Goal: Task Accomplishment & Management: Manage account settings

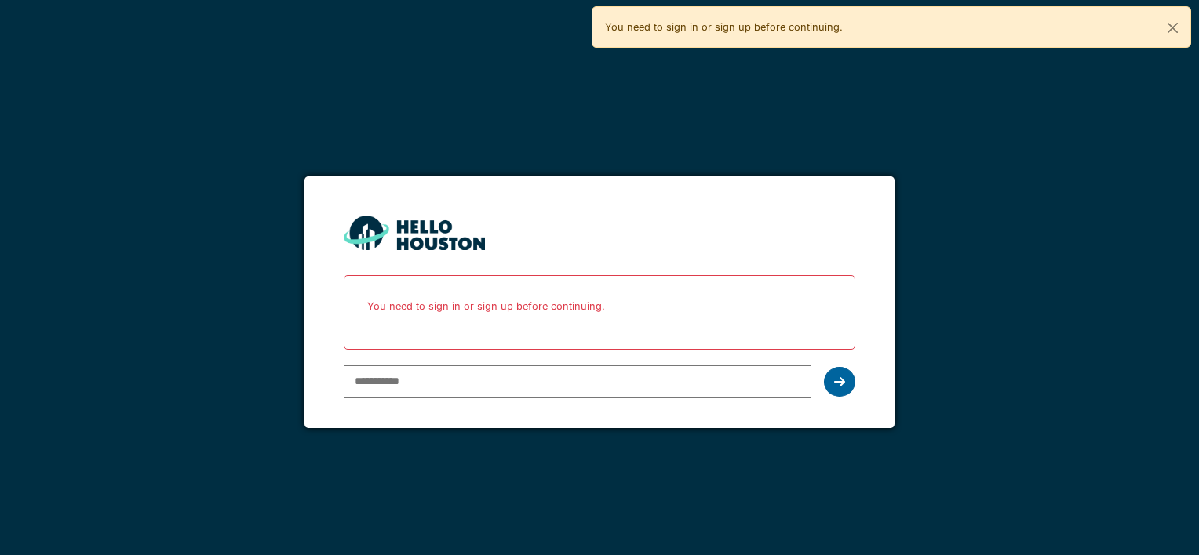
type input "**********"
click at [850, 386] on div at bounding box center [839, 382] width 31 height 30
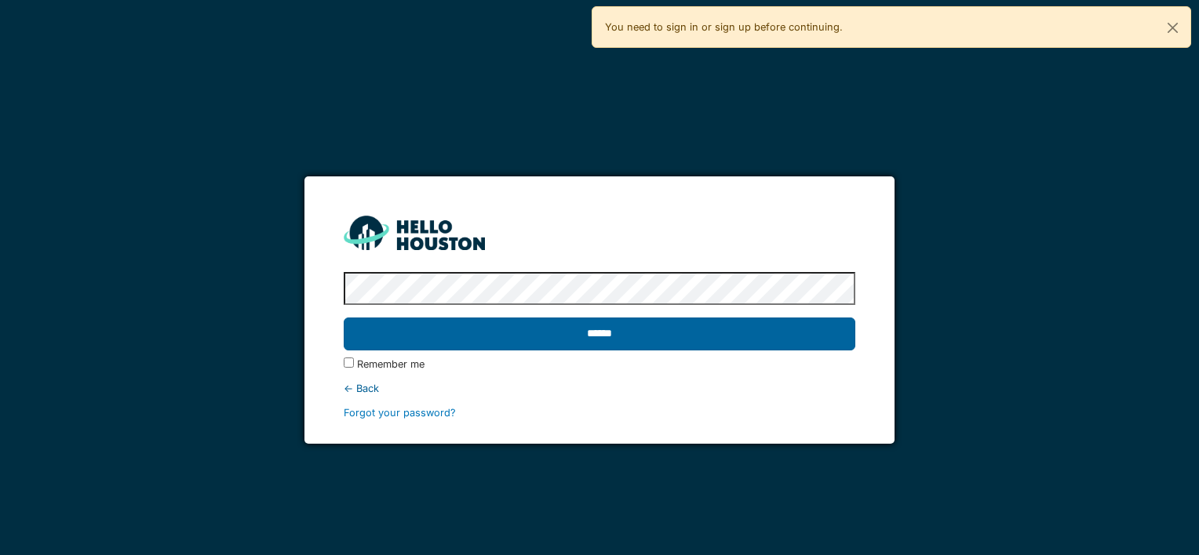
click at [803, 328] on input "******" at bounding box center [599, 334] width 511 height 33
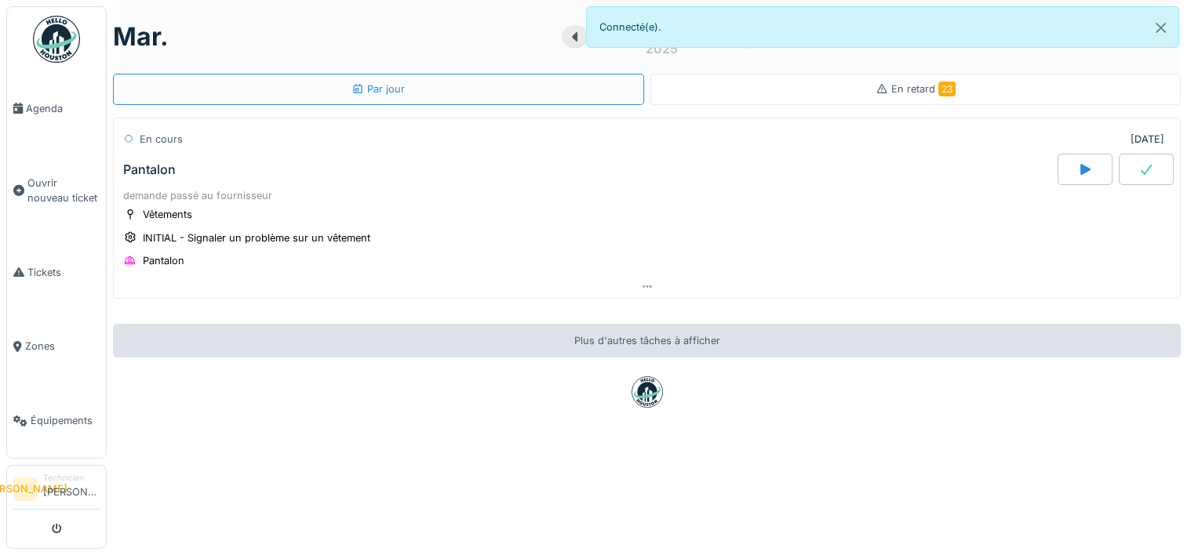
click at [894, 100] on div "En retard 23" at bounding box center [915, 89] width 531 height 31
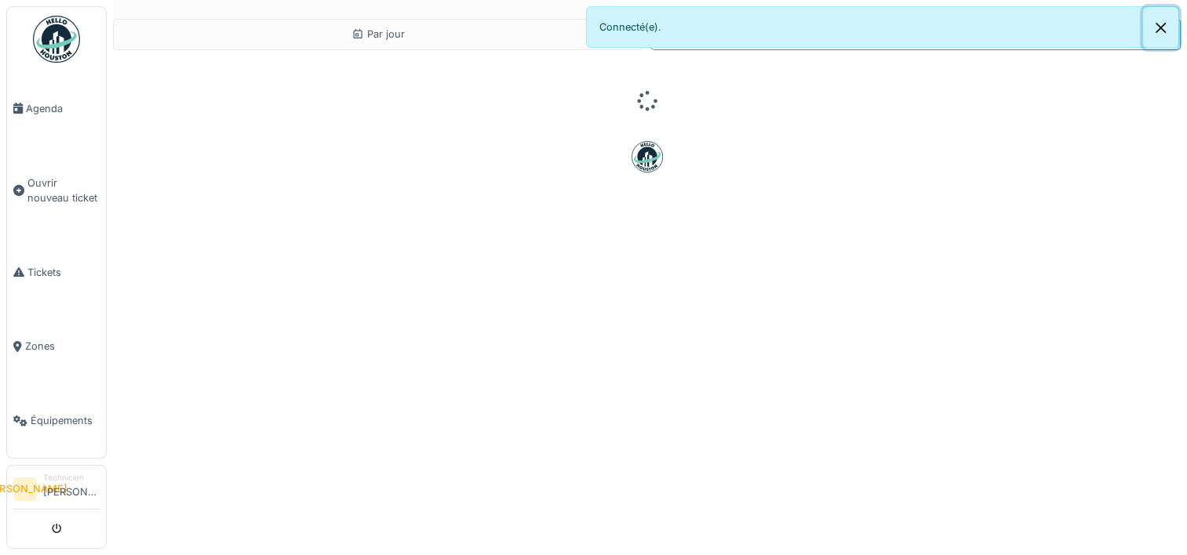
click at [1164, 32] on button "Close" at bounding box center [1160, 28] width 35 height 42
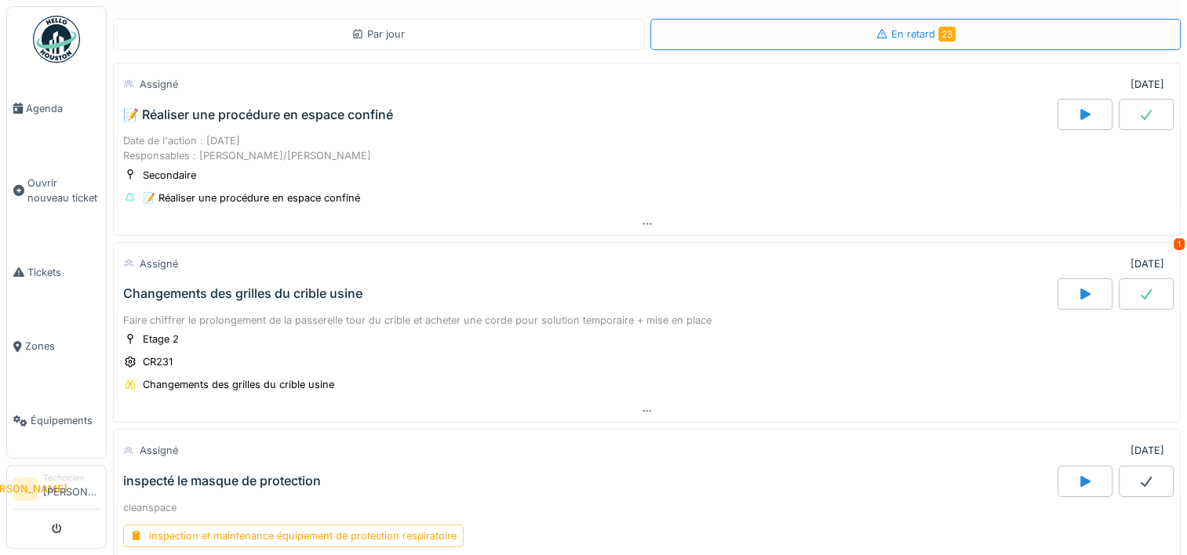
click at [533, 44] on div "Par jour" at bounding box center [378, 34] width 531 height 31
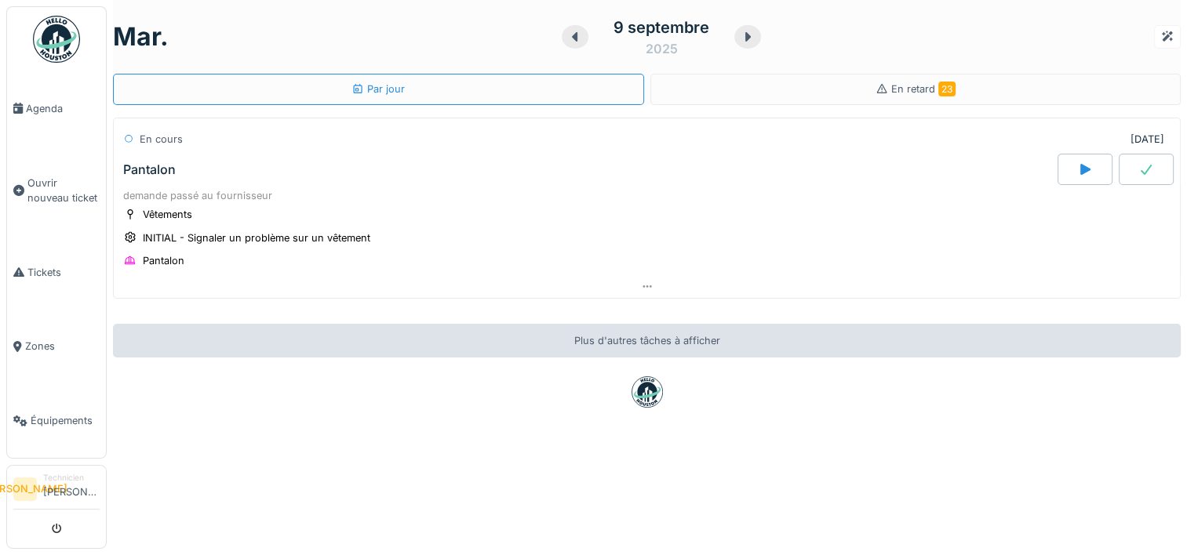
click at [640, 345] on div "Plus d'autres tâches à afficher" at bounding box center [647, 341] width 1068 height 34
click at [41, 103] on span "Agenda" at bounding box center [63, 108] width 74 height 15
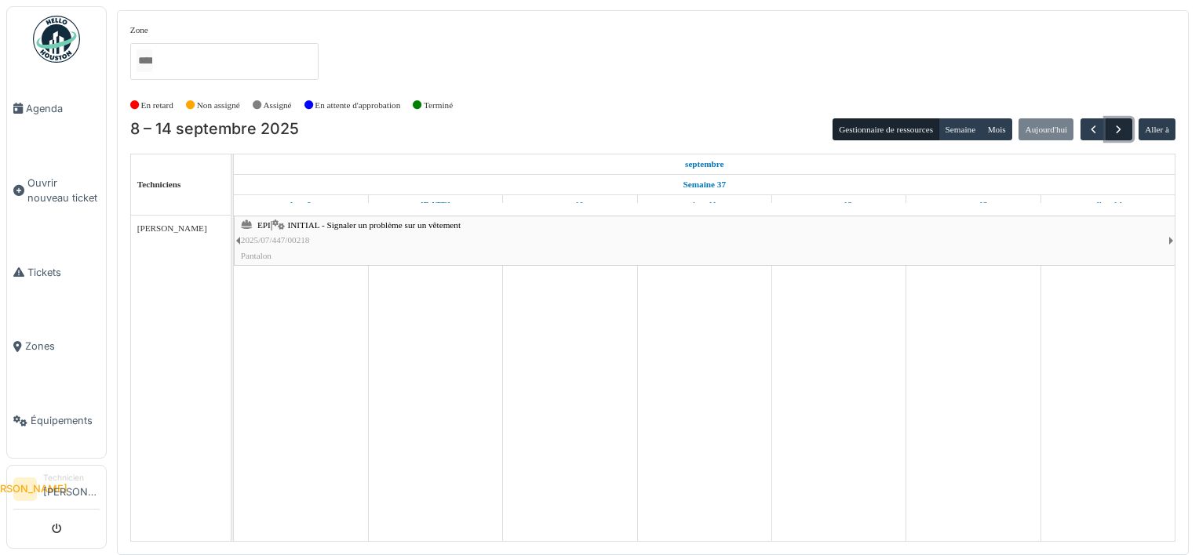
click at [1120, 123] on span "button" at bounding box center [1117, 129] width 13 height 13
click at [1119, 129] on span "button" at bounding box center [1117, 129] width 13 height 13
click at [58, 275] on link "Tickets" at bounding box center [56, 272] width 99 height 75
